Goal: Task Accomplishment & Management: Use online tool/utility

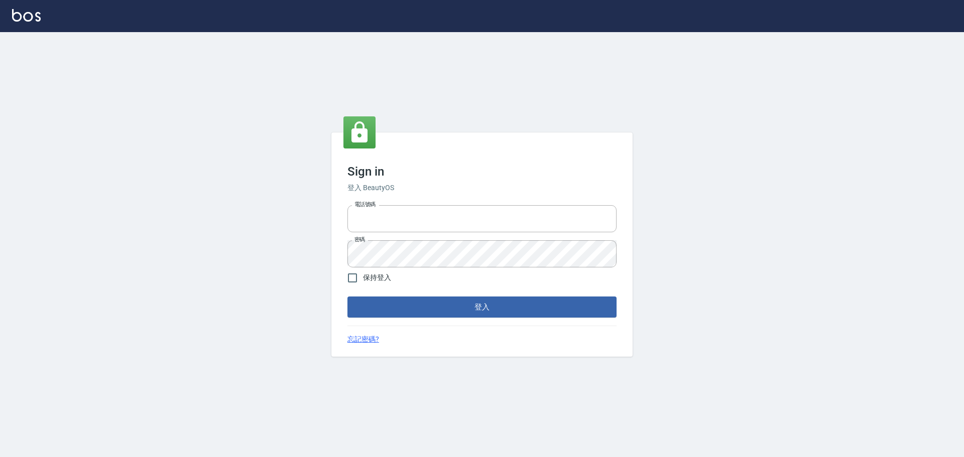
type input "0975350191"
click at [432, 304] on button "登入" at bounding box center [481, 307] width 269 height 21
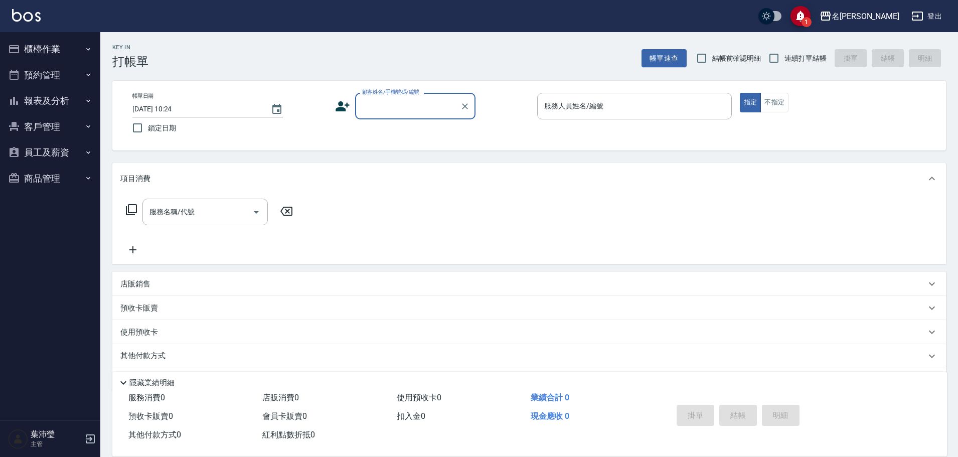
click at [34, 52] on button "櫃檯作業" at bounding box center [50, 49] width 92 height 26
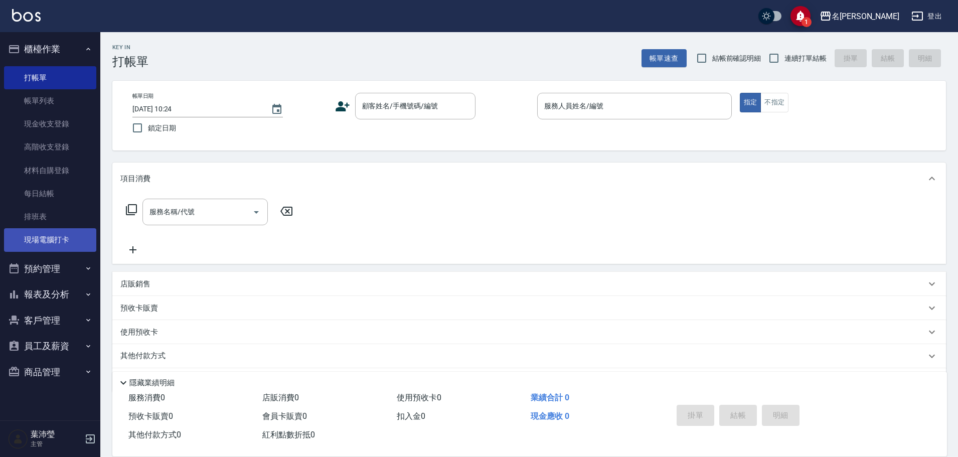
click at [57, 247] on link "現場電腦打卡" at bounding box center [50, 239] width 92 height 23
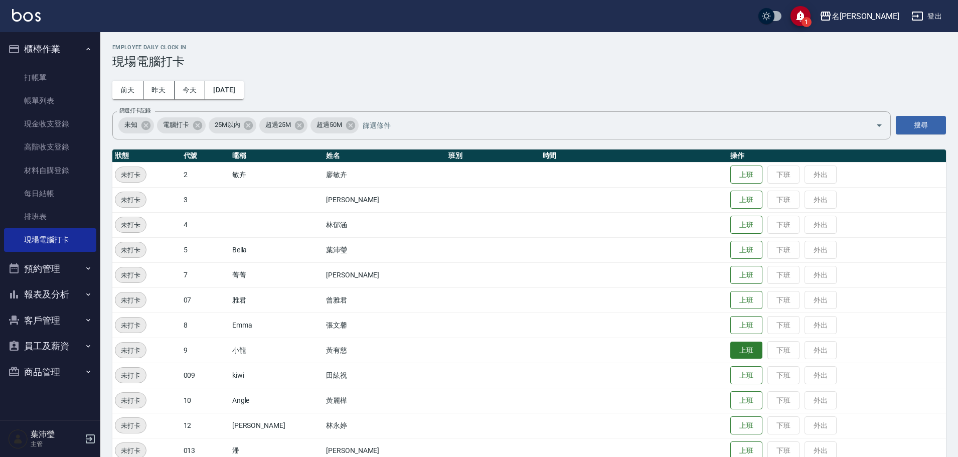
click at [731, 353] on button "上班" at bounding box center [747, 351] width 32 height 18
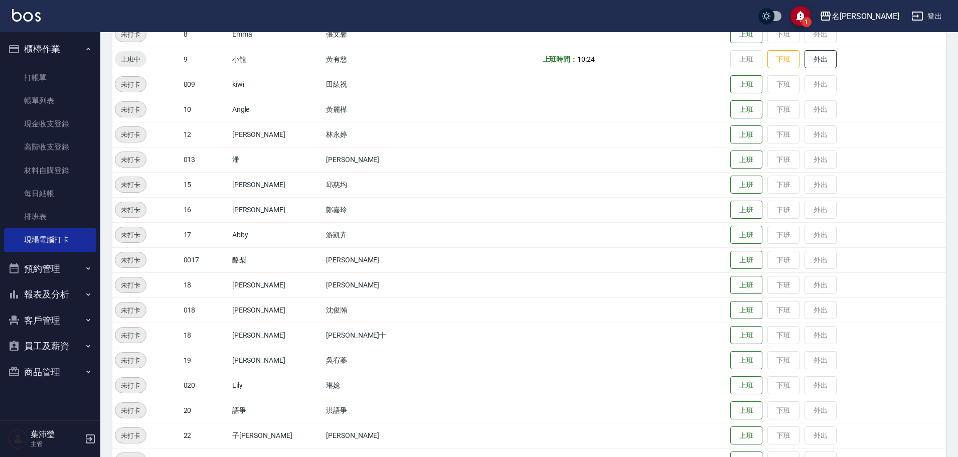
scroll to position [301, 0]
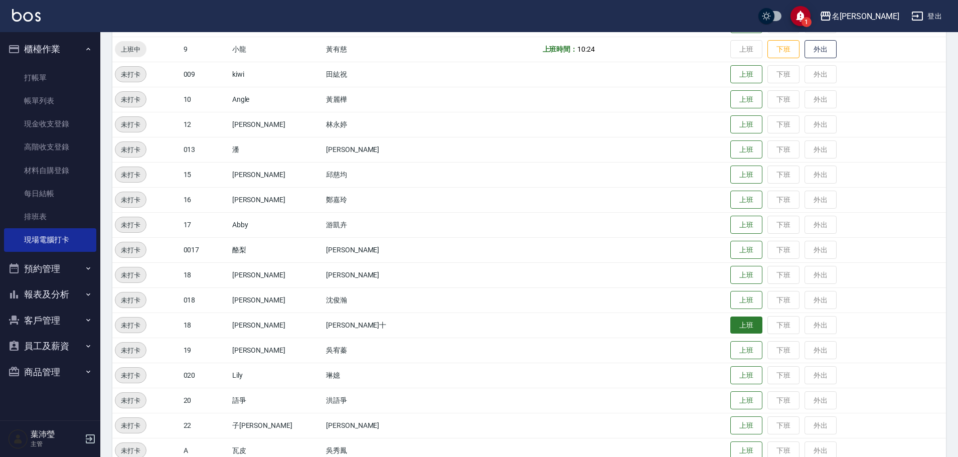
click at [731, 324] on button "上班" at bounding box center [747, 326] width 32 height 18
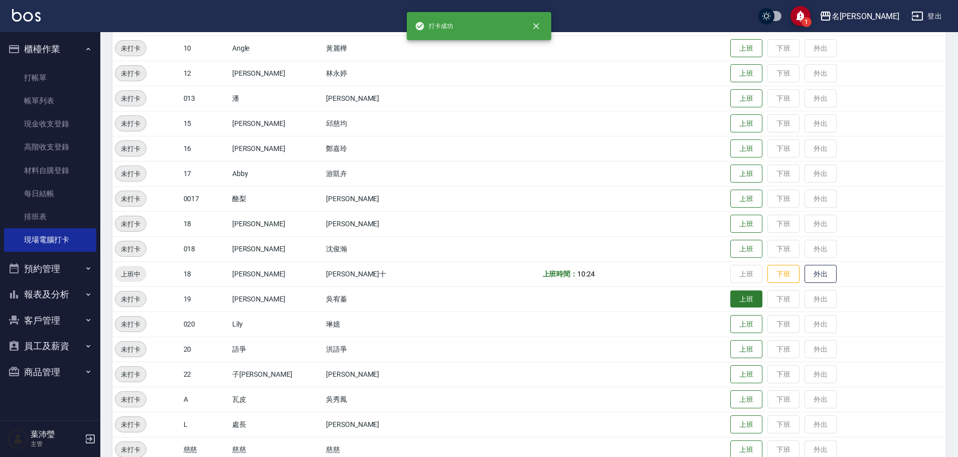
scroll to position [420, 0]
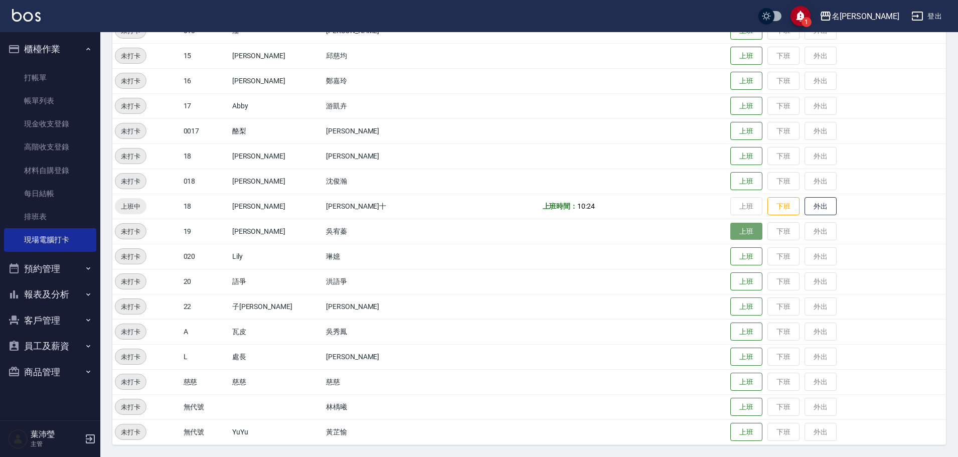
click at [731, 232] on button "上班" at bounding box center [747, 232] width 32 height 18
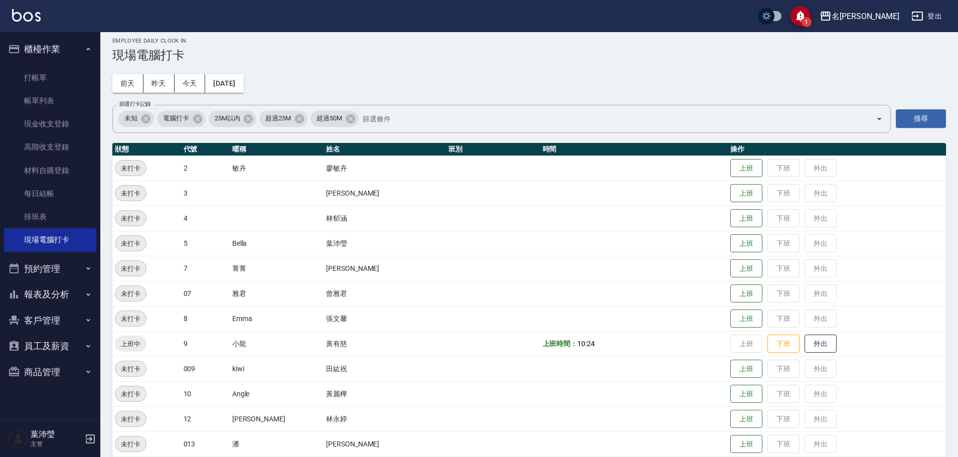
scroll to position [0, 0]
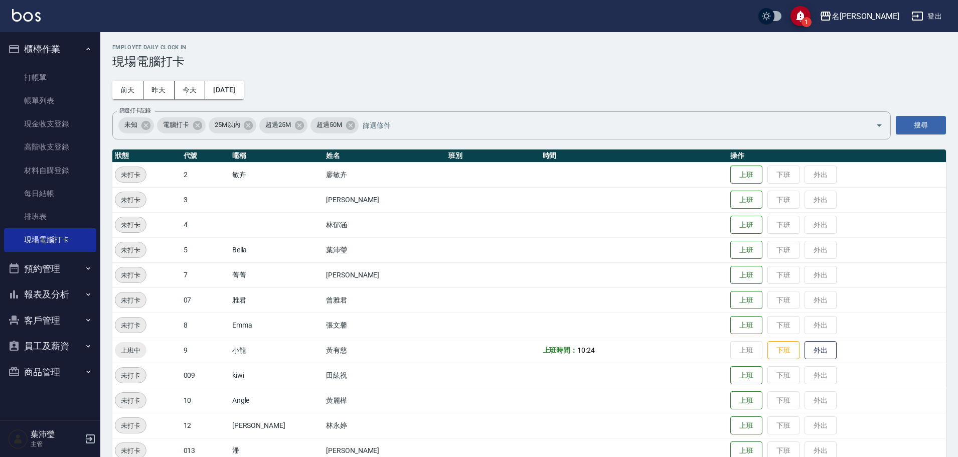
click at [4, 205] on li "排班表" at bounding box center [50, 216] width 92 height 23
click at [731, 325] on button "上班" at bounding box center [747, 326] width 32 height 18
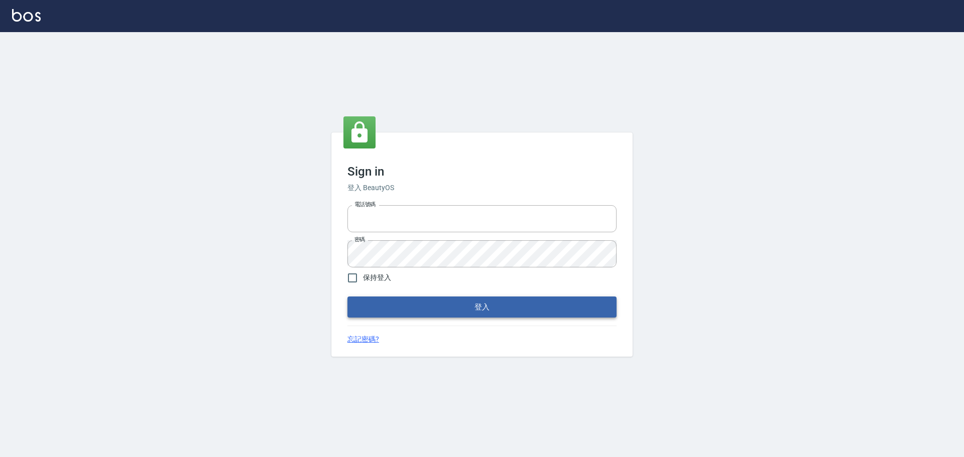
type input "0975350191"
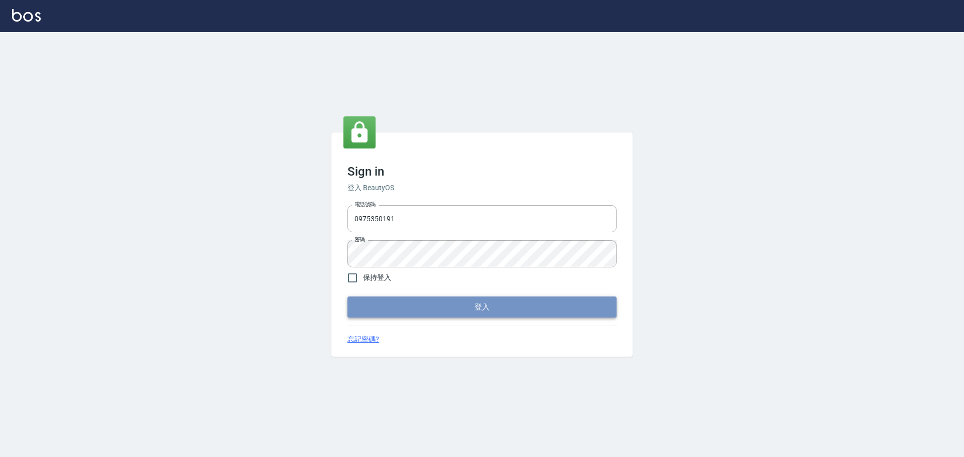
click at [417, 301] on button "登入" at bounding box center [481, 307] width 269 height 21
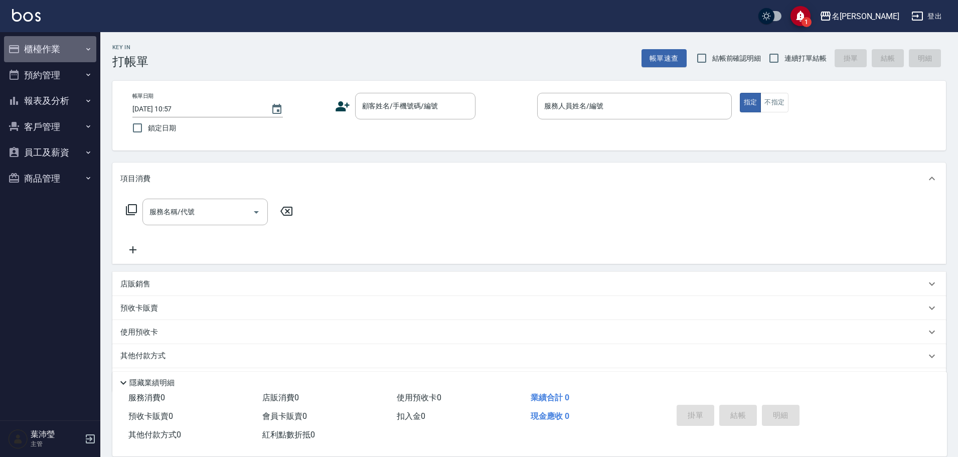
click at [51, 49] on button "櫃檯作業" at bounding box center [50, 49] width 92 height 26
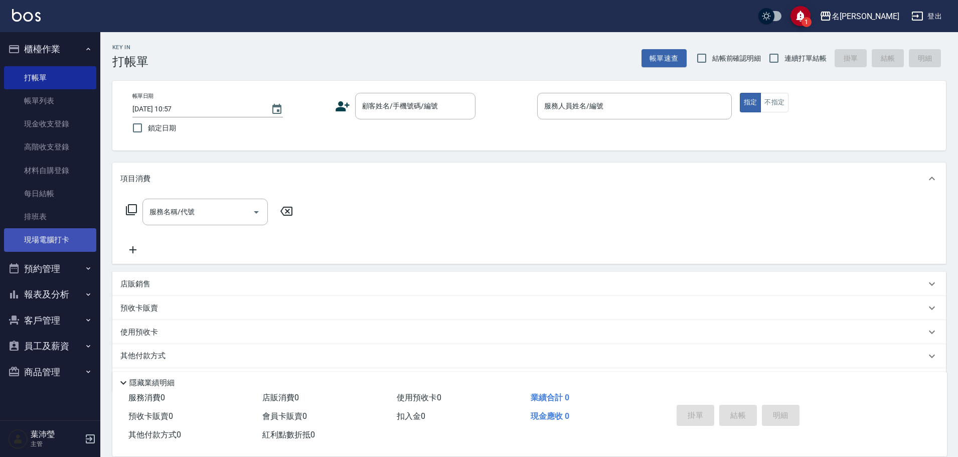
click at [63, 236] on link "現場電腦打卡" at bounding box center [50, 239] width 92 height 23
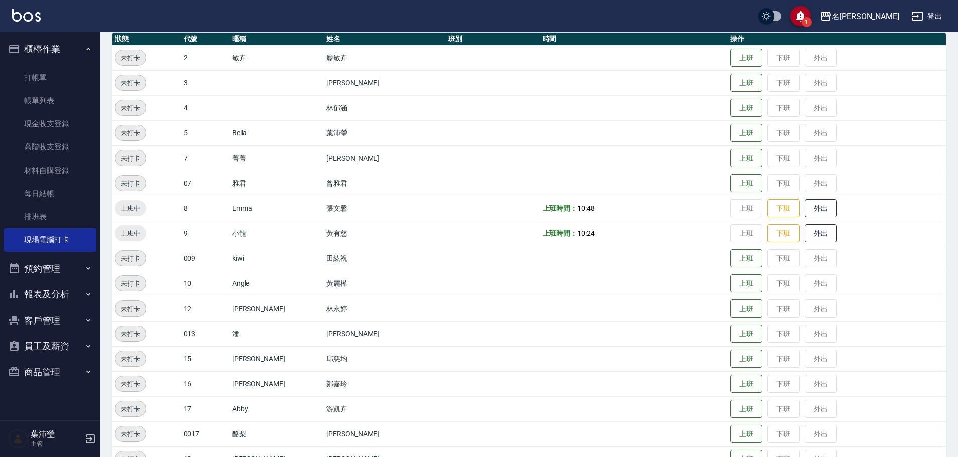
scroll to position [151, 0]
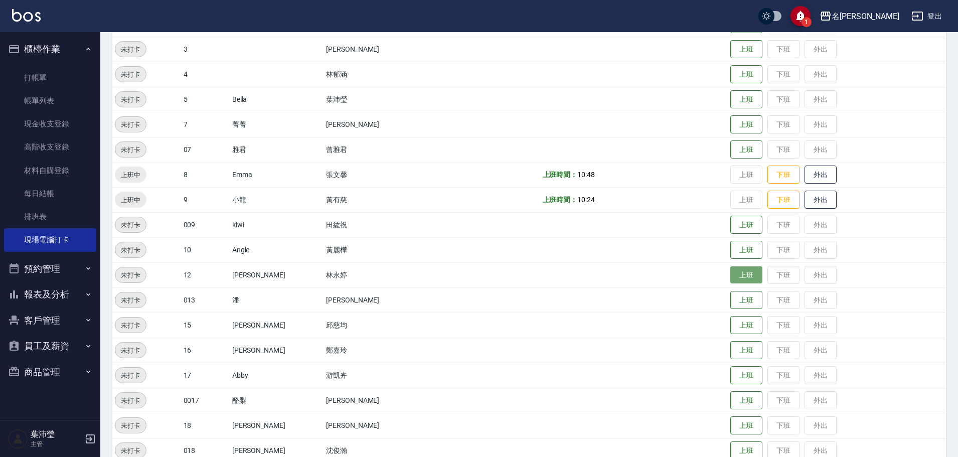
click at [731, 266] on button "上班" at bounding box center [747, 275] width 32 height 18
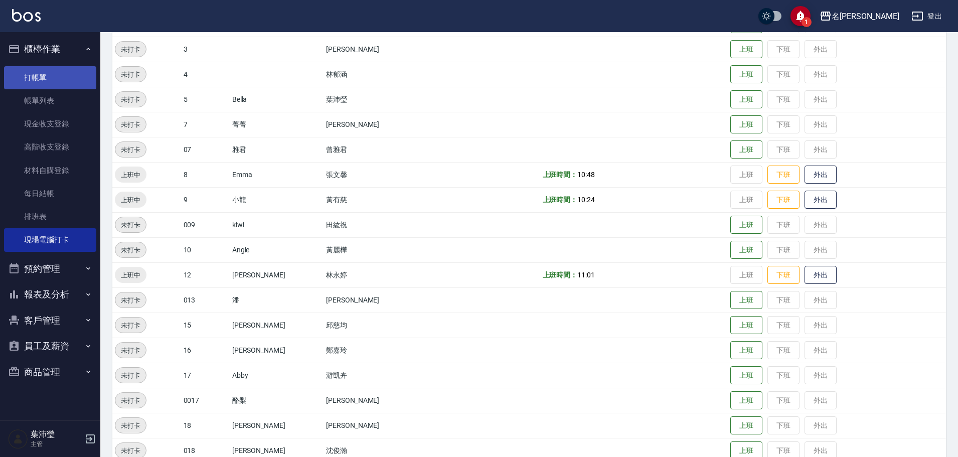
click at [50, 74] on link "打帳單" at bounding box center [50, 77] width 92 height 23
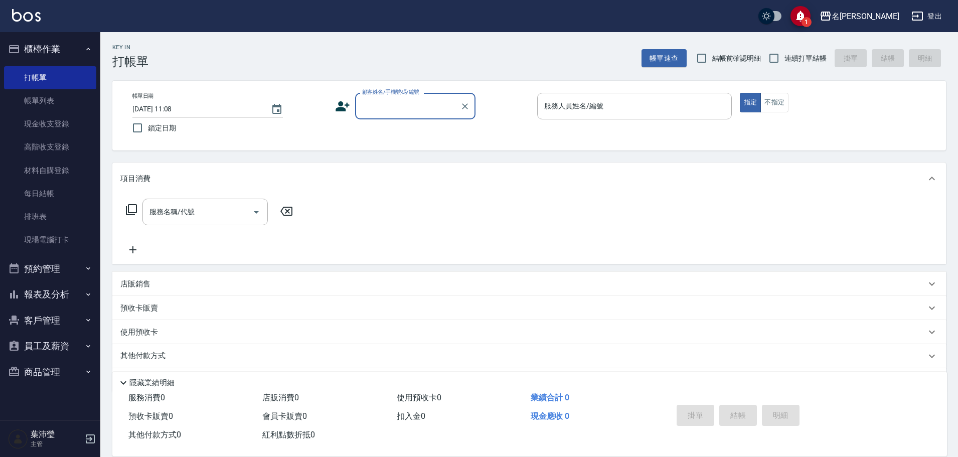
click at [401, 97] on div "顧客姓名/手機號碼/編號" at bounding box center [415, 106] width 120 height 27
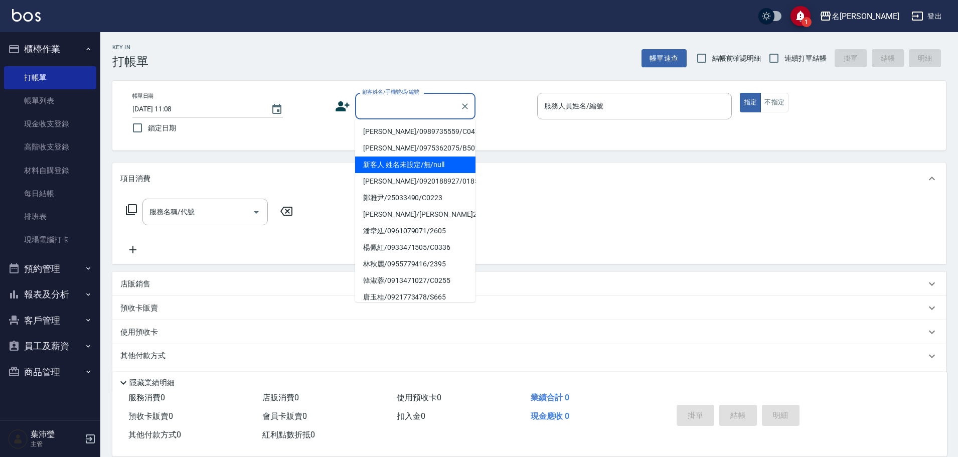
click at [407, 160] on li "新客人 姓名未設定/無/null" at bounding box center [415, 165] width 120 height 17
type input "新客人 姓名未設定/無/null"
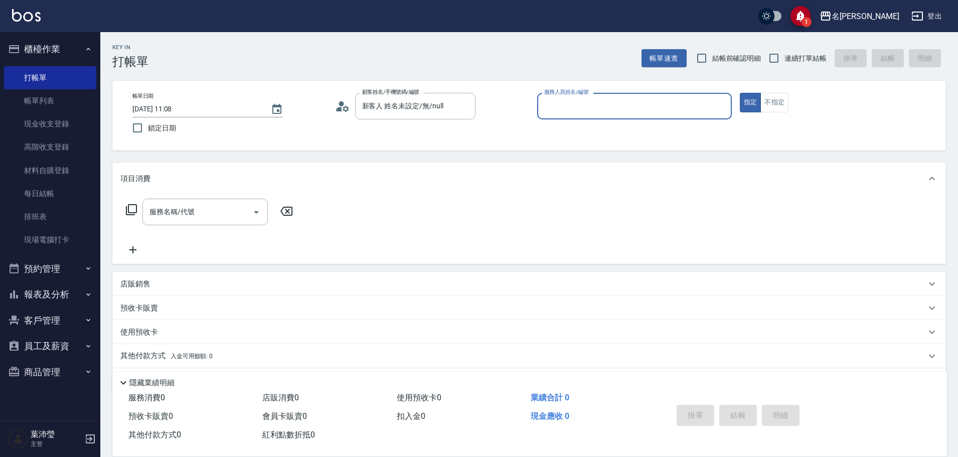
click at [663, 108] on input "服務人員姓名/編號" at bounding box center [635, 106] width 186 height 18
type input "小龍-9"
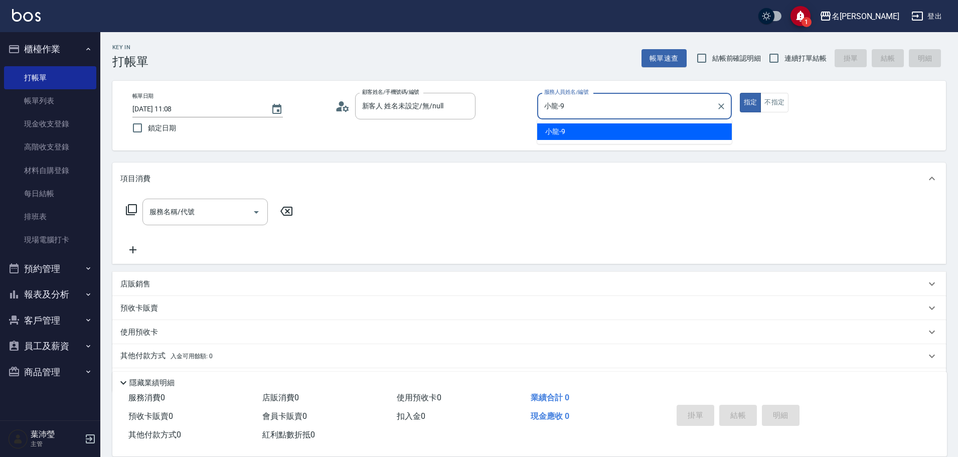
type button "true"
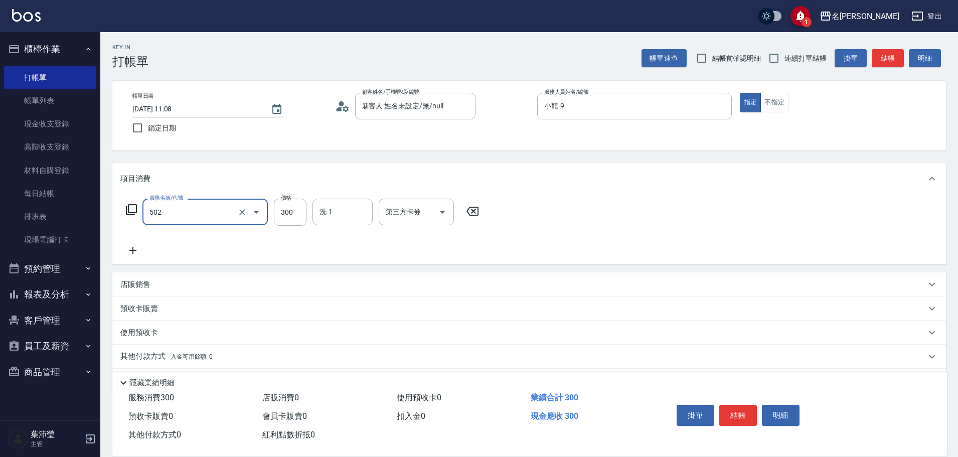
type input "洗髮(502)"
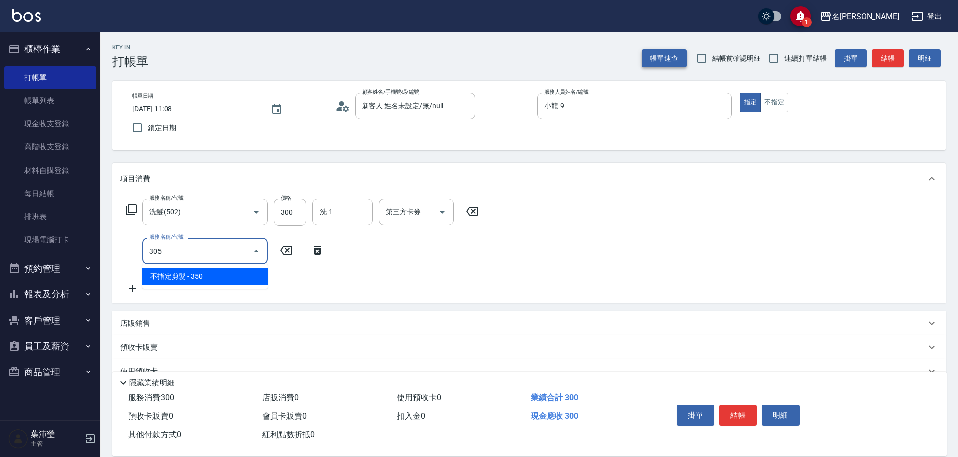
type input "不指定剪髮(305)"
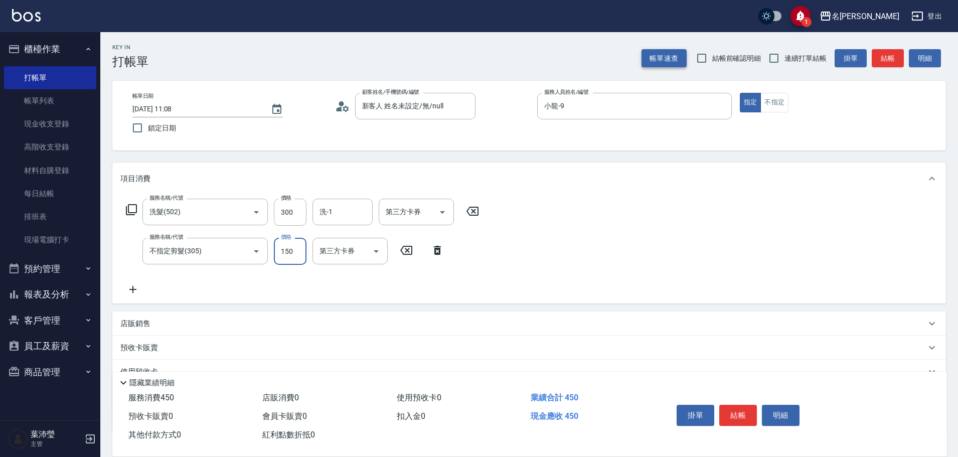
type input "150"
